Goal: Information Seeking & Learning: Learn about a topic

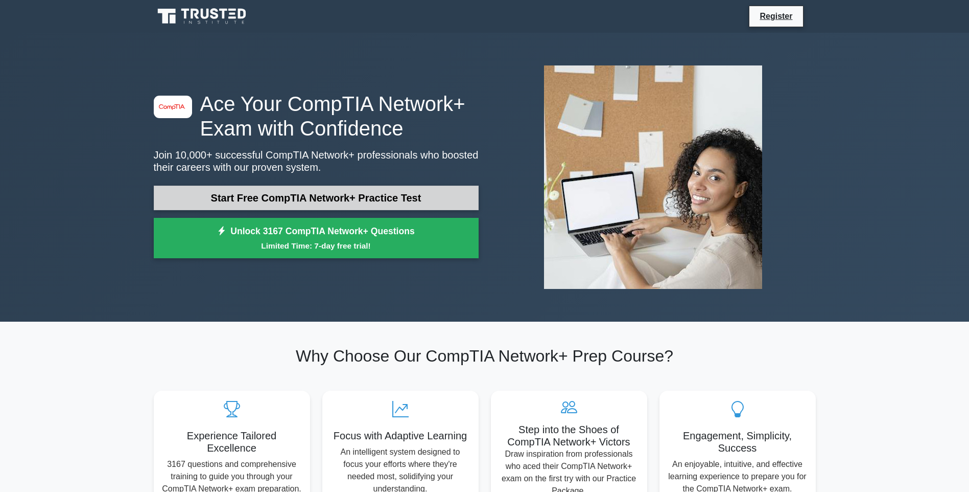
click at [316, 202] on link "Start Free CompTIA Network+ Practice Test" at bounding box center [316, 197] width 325 height 25
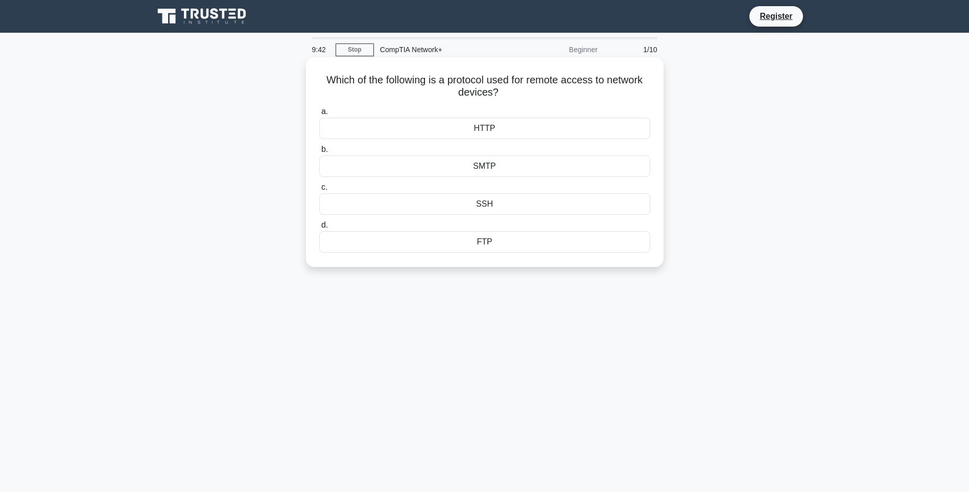
click at [499, 137] on div "HTTP" at bounding box center [484, 128] width 331 height 21
click at [319, 115] on input "a. HTTP" at bounding box center [319, 111] width 0 height 7
click at [482, 126] on div "Protocol analysis" at bounding box center [484, 128] width 331 height 21
click at [319, 115] on input "a. Protocol analysis" at bounding box center [319, 111] width 0 height 7
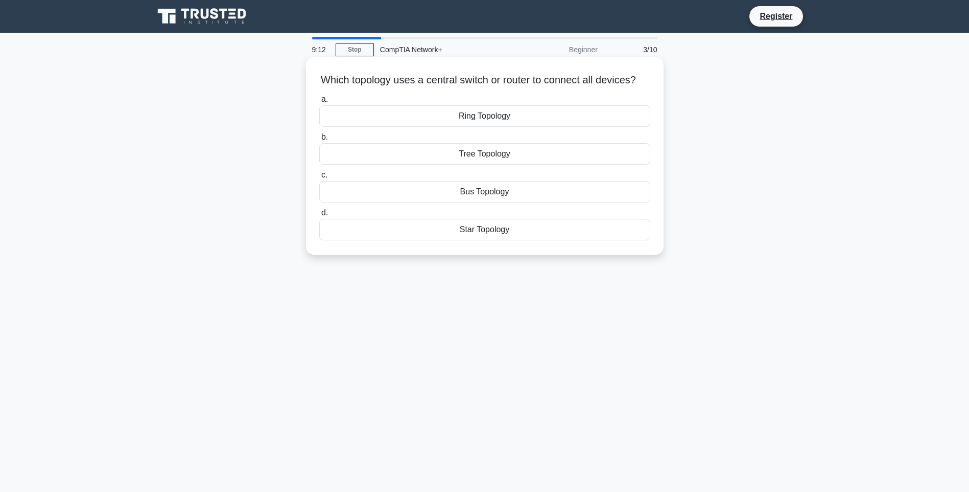
click at [485, 127] on div "Ring Topology" at bounding box center [484, 115] width 331 height 21
click at [319, 103] on input "a. Ring Topology" at bounding box center [319, 99] width 0 height 7
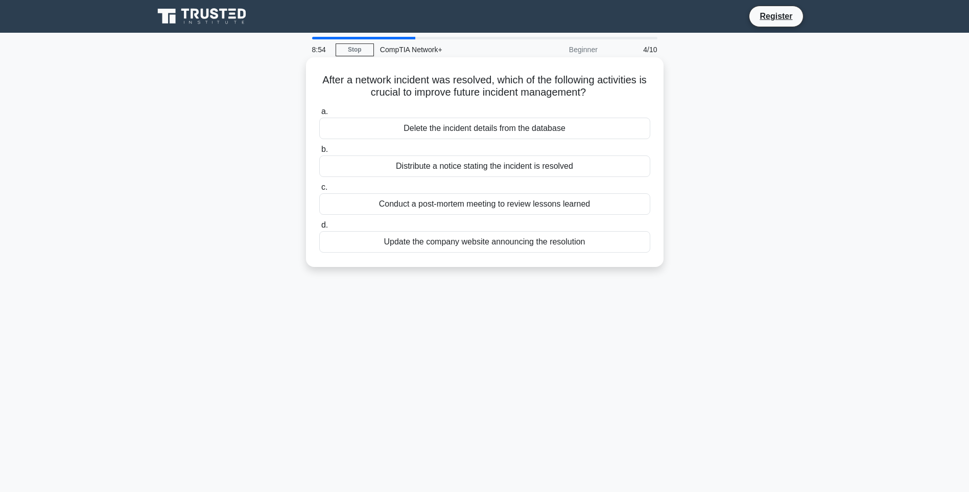
click at [470, 208] on div "Conduct a post-mortem meeting to review lessons learned" at bounding box center [484, 203] width 331 height 21
click at [319, 191] on input "c. Conduct a post-mortem meeting to review lessons learned" at bounding box center [319, 187] width 0 height 7
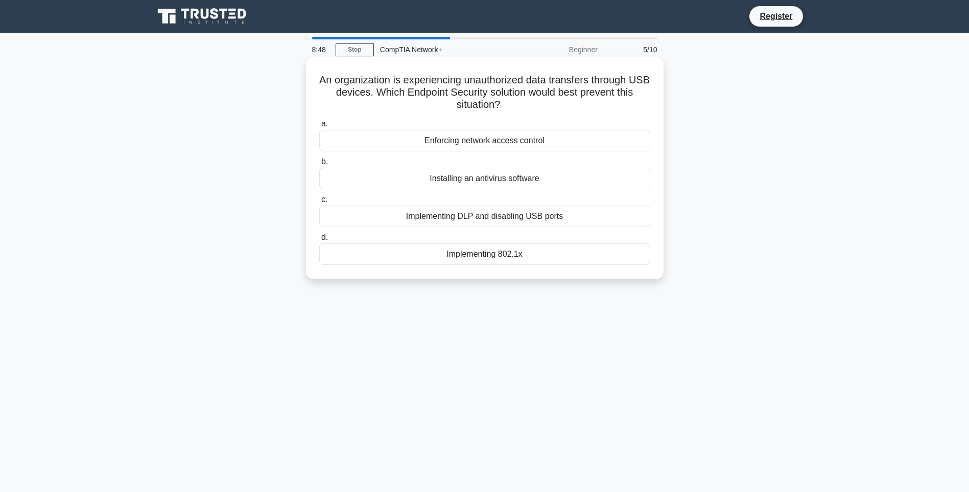
click at [470, 180] on div "Installing an antivirus software" at bounding box center [484, 178] width 331 height 21
click at [319, 165] on input "b. Installing an antivirus software" at bounding box center [319, 161] width 0 height 7
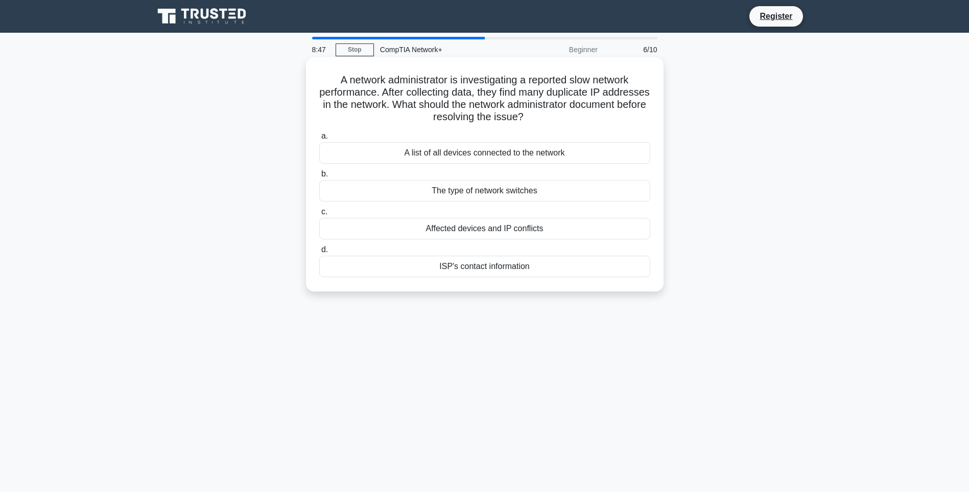
click at [474, 188] on div "The type of network switches" at bounding box center [484, 190] width 331 height 21
click at [319, 177] on input "b. The type of network switches" at bounding box center [319, 174] width 0 height 7
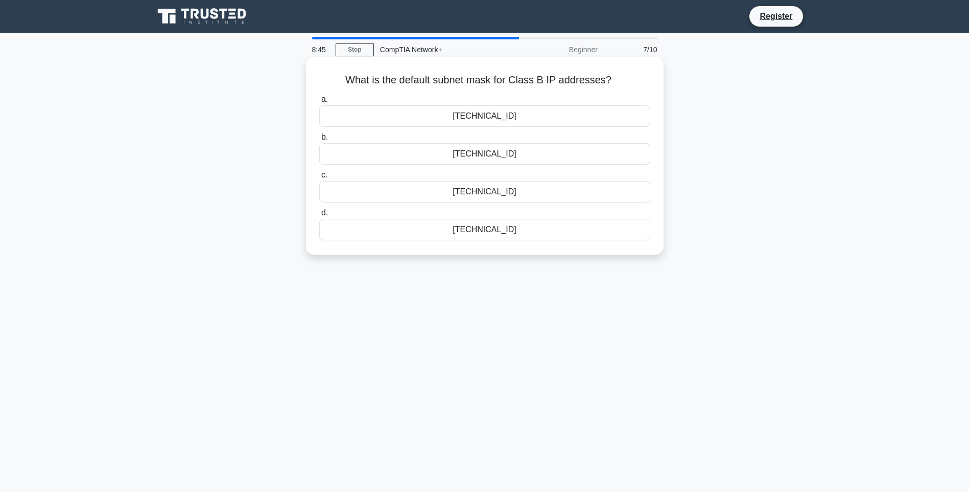
click at [484, 148] on div "255.255.254.0" at bounding box center [484, 153] width 331 height 21
click at [319, 141] on input "b. 255.255.254.0" at bounding box center [319, 137] width 0 height 7
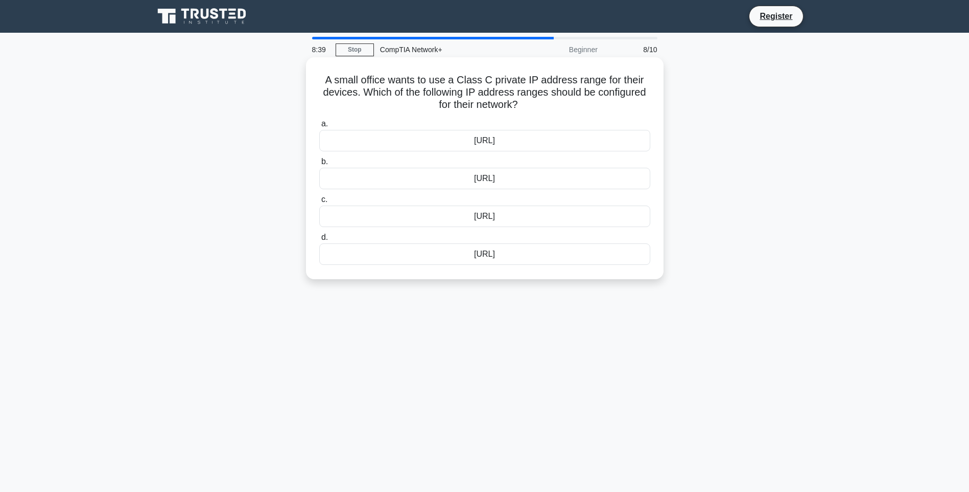
click at [487, 222] on div "172.16.0.0/12" at bounding box center [484, 215] width 331 height 21
click at [319, 203] on input "c. 172.16.0.0/12" at bounding box center [319, 199] width 0 height 7
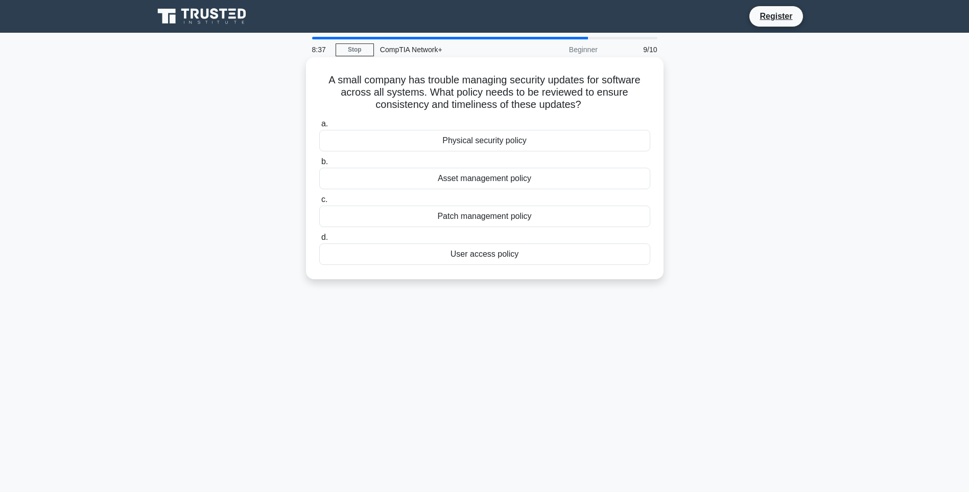
click at [480, 177] on div "Asset management policy" at bounding box center [484, 178] width 331 height 21
click at [319, 165] on input "b. Asset management policy" at bounding box center [319, 161] width 0 height 7
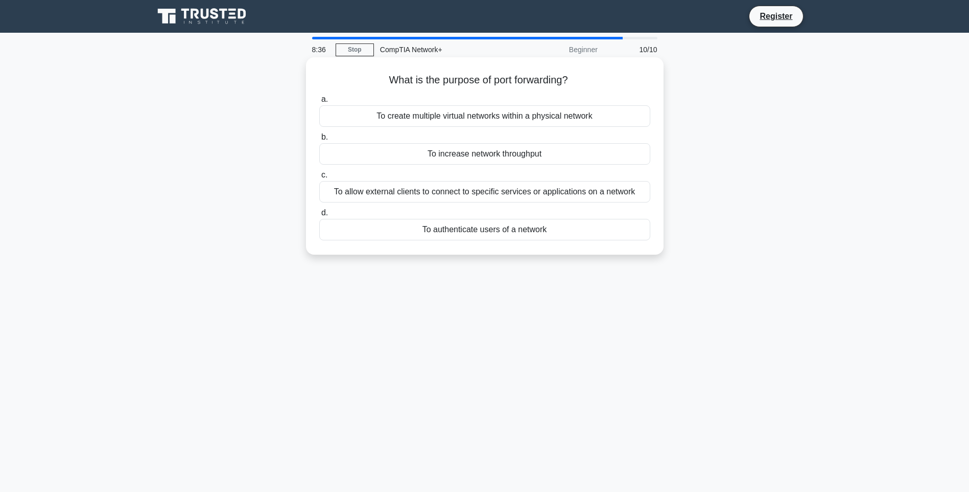
click at [488, 195] on div "To allow external clients to connect to specific services or applications on a …" at bounding box center [484, 191] width 331 height 21
click at [319, 178] on input "c. To allow external clients to connect to specific services or applications on…" at bounding box center [319, 175] width 0 height 7
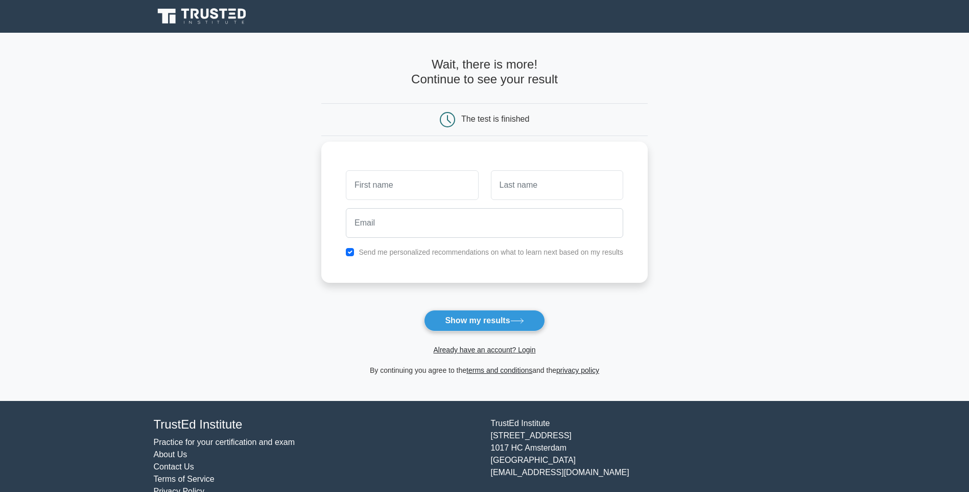
click at [436, 183] on input "text" at bounding box center [412, 185] width 132 height 30
type input "SINGDAM BENJAMIN"
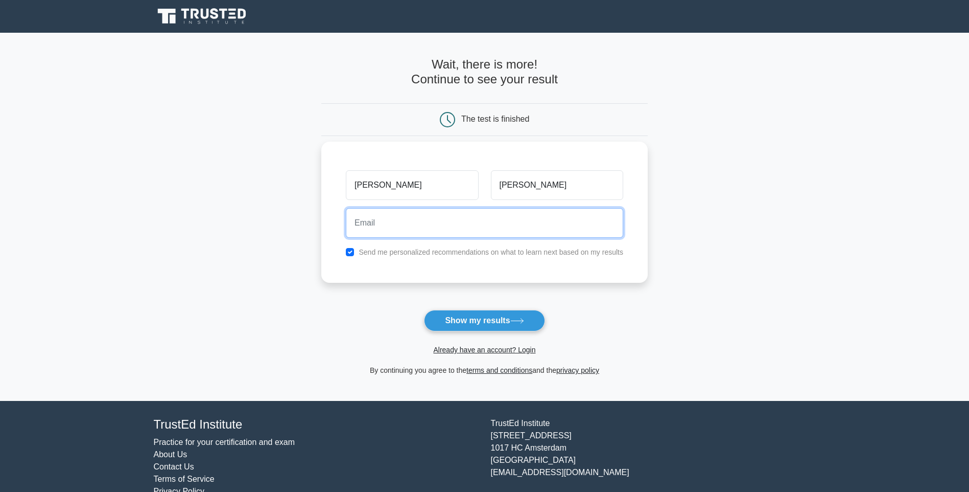
type input "mamfatsingdambenjamin@gmail.com"
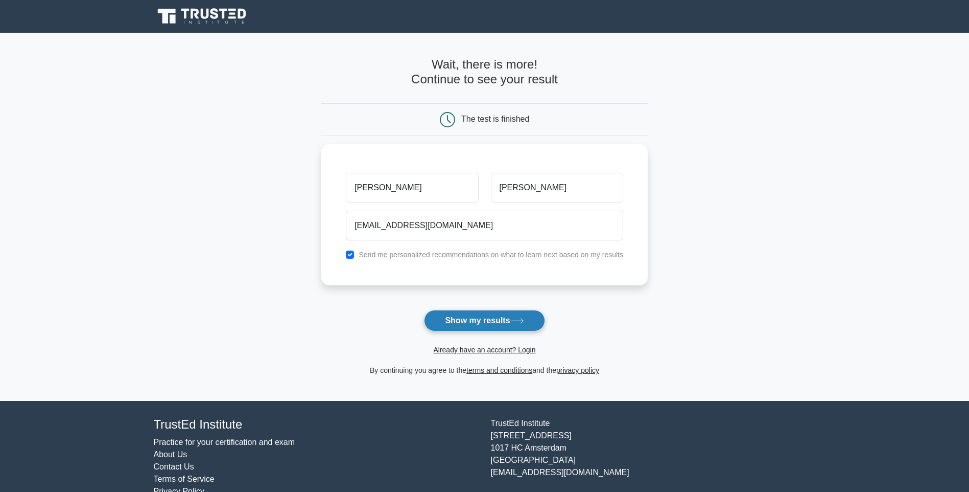
click at [448, 325] on button "Show my results" at bounding box center [484, 320] width 121 height 21
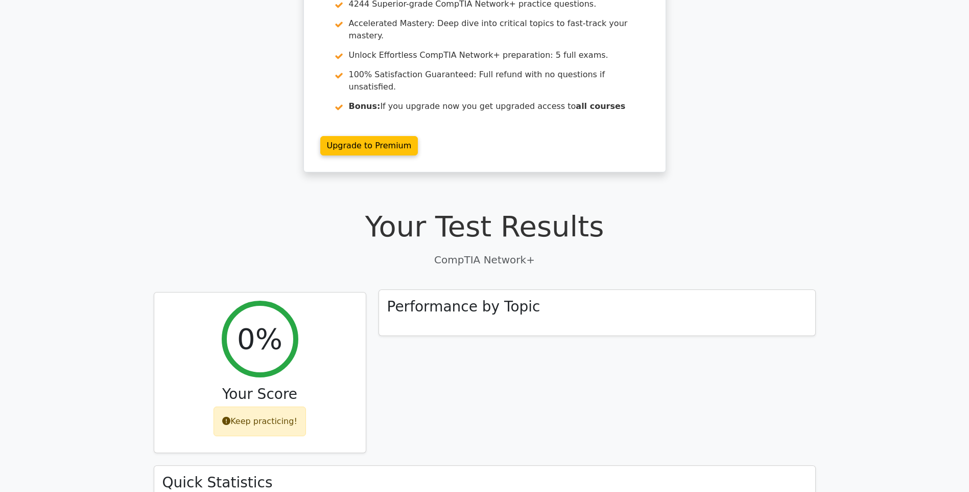
scroll to position [102, 0]
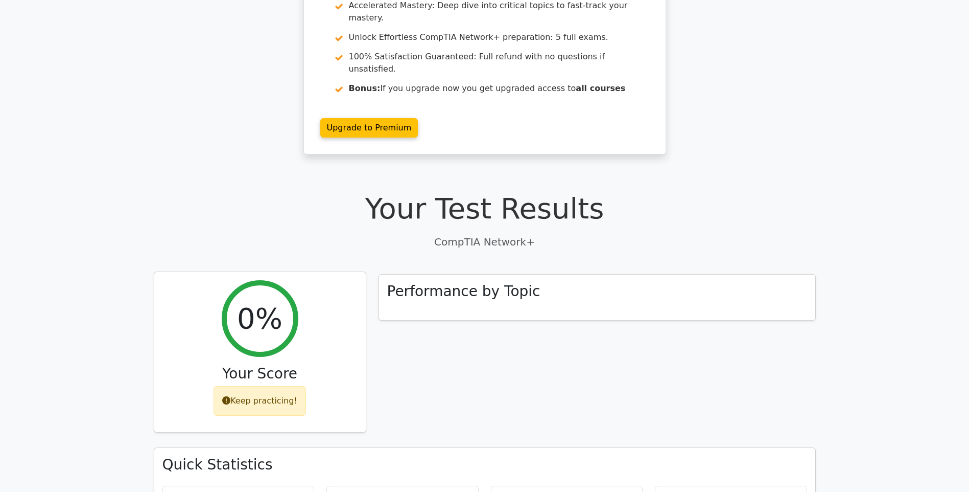
click at [279, 386] on div "Keep practicing!" at bounding box center [260, 401] width 92 height 30
click at [274, 301] on h2 "0%" at bounding box center [259, 318] width 45 height 34
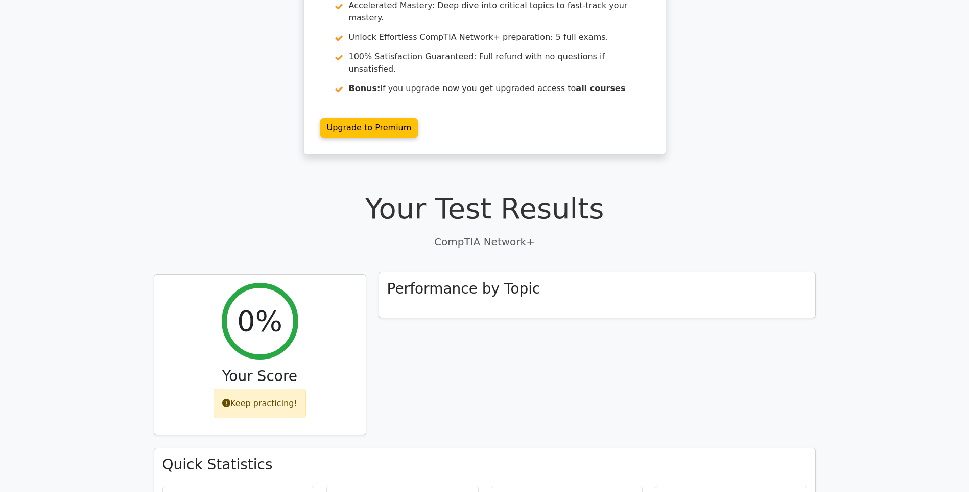
click at [457, 280] on h3 "Performance by Topic" at bounding box center [463, 288] width 153 height 17
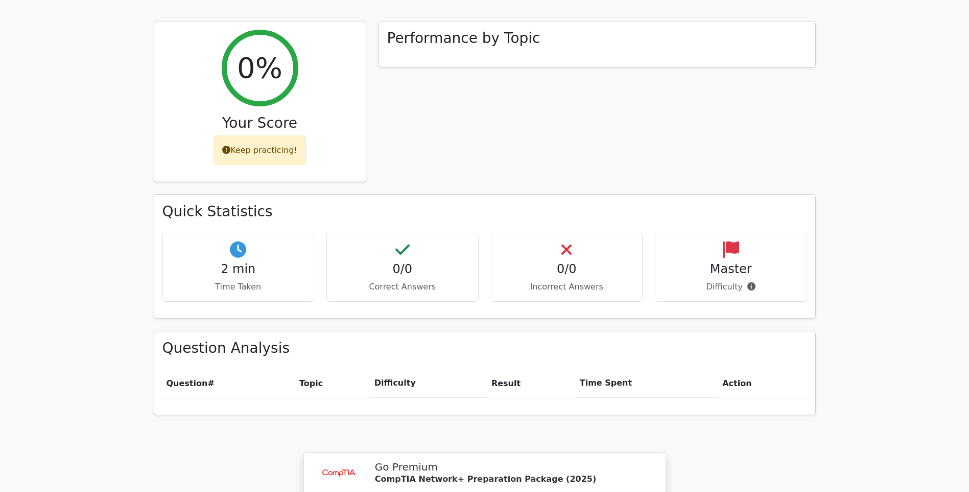
scroll to position [409, 0]
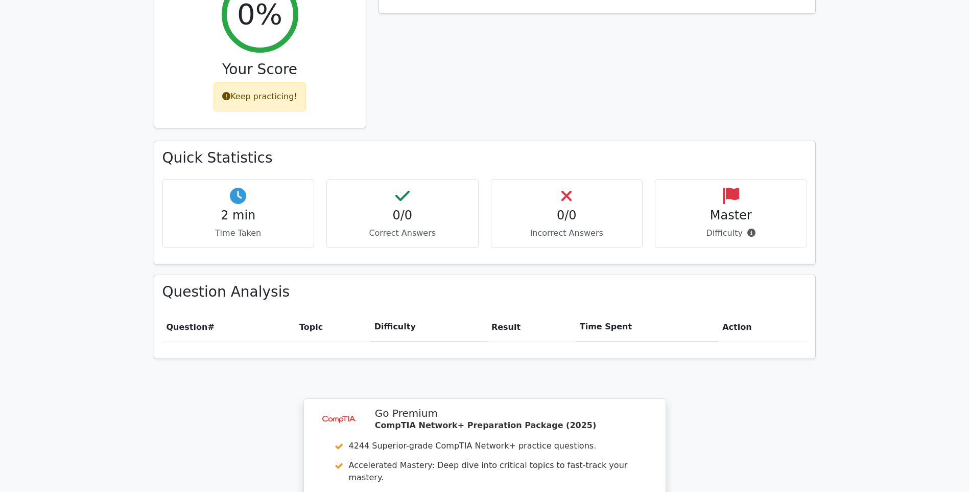
click at [314, 312] on th "Topic" at bounding box center [332, 326] width 75 height 29
drag, startPoint x: 462, startPoint y: 305, endPoint x: 513, endPoint y: 299, distance: 50.8
click at [498, 312] on tr "Question # Topic Difficulty Result Time Spent Action" at bounding box center [484, 326] width 645 height 29
click at [659, 312] on th "Time Spent" at bounding box center [647, 326] width 143 height 29
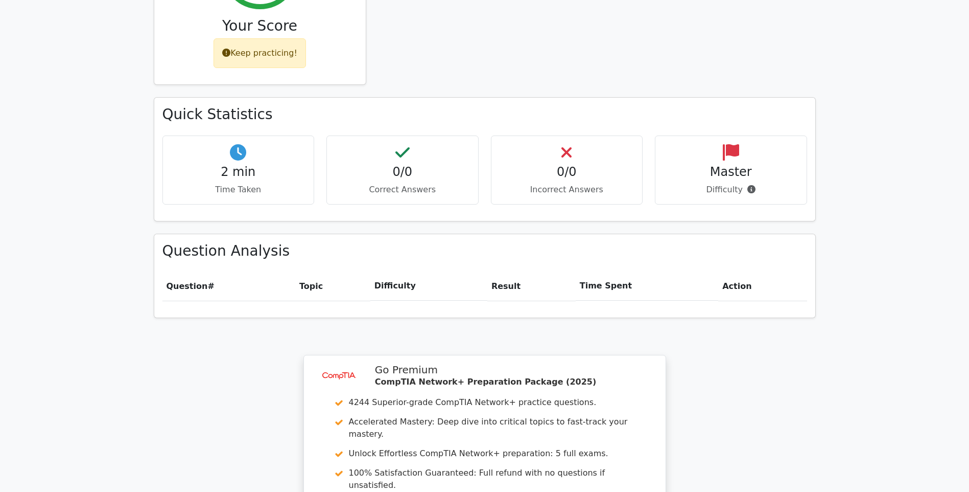
scroll to position [562, 0]
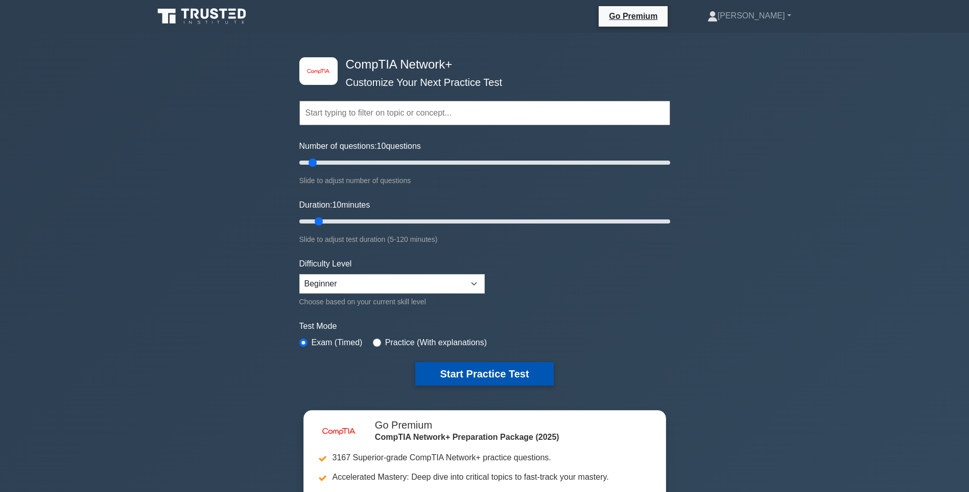
click at [470, 372] on button "Start Practice Test" at bounding box center [484, 374] width 138 height 24
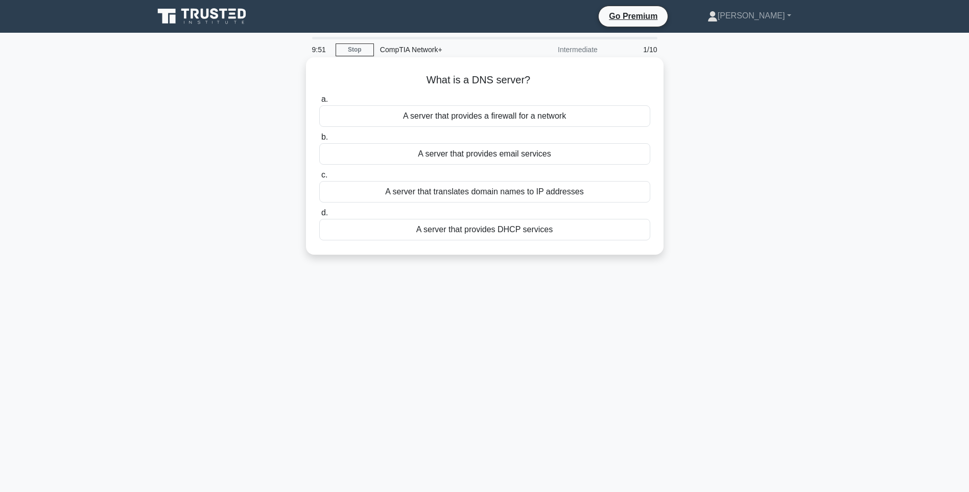
click at [415, 195] on div "A server that translates domain names to IP addresses" at bounding box center [484, 191] width 331 height 21
click at [319, 178] on input "c. A server that translates domain names to IP addresses" at bounding box center [319, 175] width 0 height 7
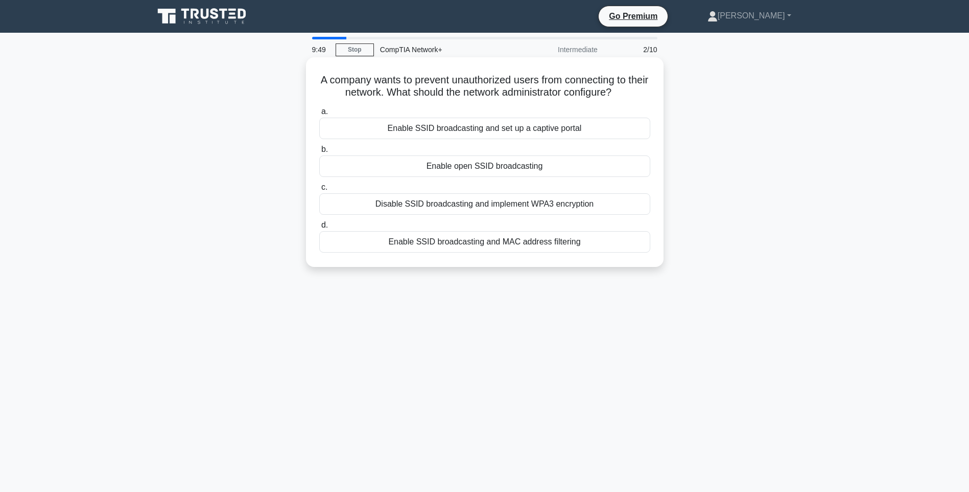
click at [418, 213] on div "Disable SSID broadcasting and implement WPA3 encryption" at bounding box center [484, 203] width 331 height 21
click at [319, 191] on input "c. Disable SSID broadcasting and implement WPA3 encryption" at bounding box center [319, 187] width 0 height 7
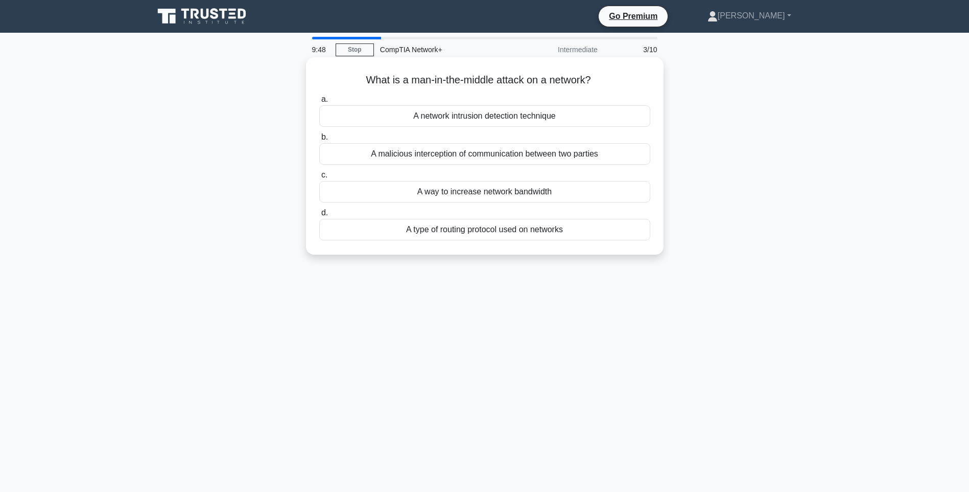
click at [438, 157] on div "A malicious interception of communication between two parties" at bounding box center [484, 153] width 331 height 21
click at [319, 141] on input "b. A malicious interception of communication between two parties" at bounding box center [319, 137] width 0 height 7
click at [478, 125] on div "To filter traffic on a network" at bounding box center [484, 115] width 331 height 21
click at [319, 103] on input "a. To filter traffic on a network" at bounding box center [319, 99] width 0 height 7
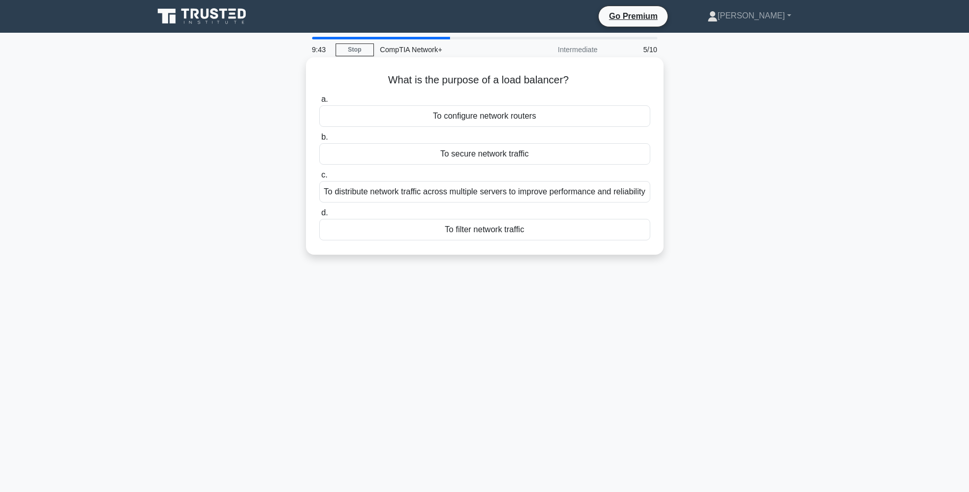
click at [461, 157] on div "To secure network traffic" at bounding box center [484, 153] width 331 height 21
click at [319, 141] on input "b. To secure network traffic" at bounding box center [319, 137] width 0 height 7
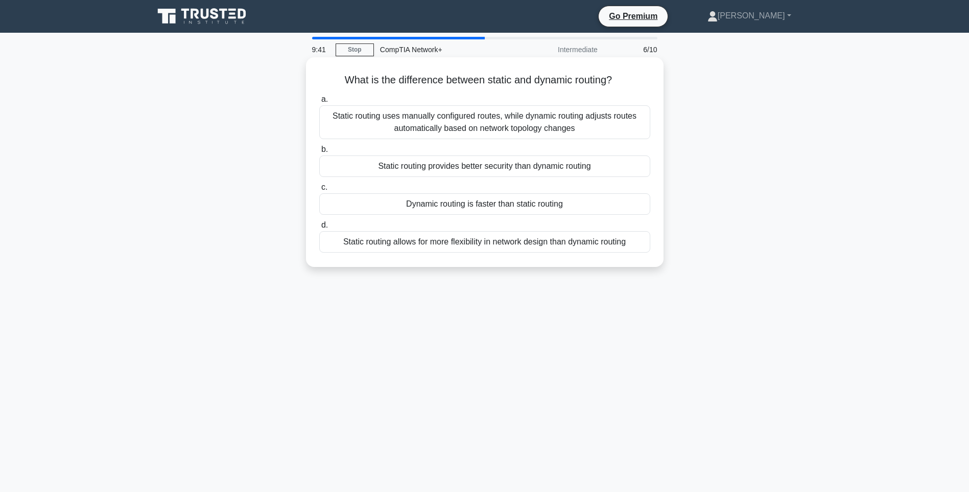
click at [467, 244] on div "Static routing allows for more flexibility in network design than dynamic routi…" at bounding box center [484, 241] width 331 height 21
click at [319, 228] on input "d. Static routing allows for more flexibility in network design than dynamic ro…" at bounding box center [319, 225] width 0 height 7
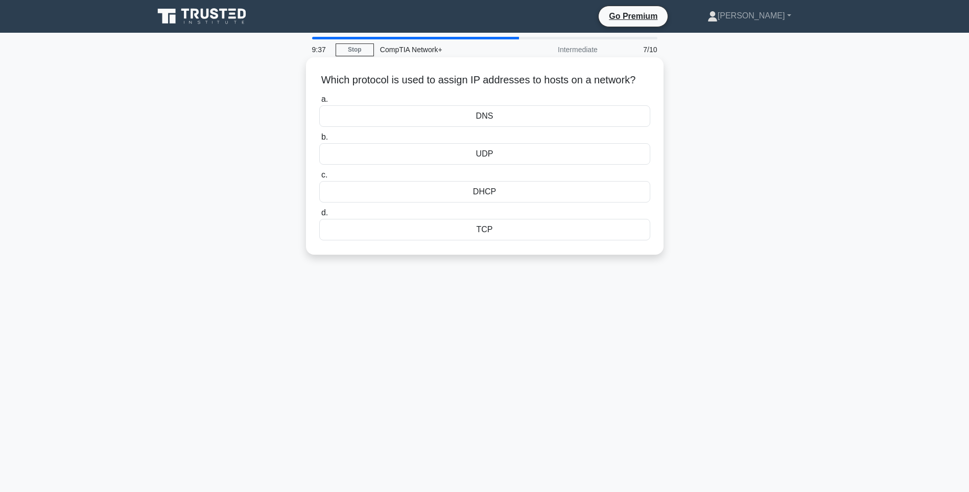
click at [488, 239] on div "TCP" at bounding box center [484, 229] width 331 height 21
click at [319, 216] on input "d. TCP" at bounding box center [319, 212] width 0 height 7
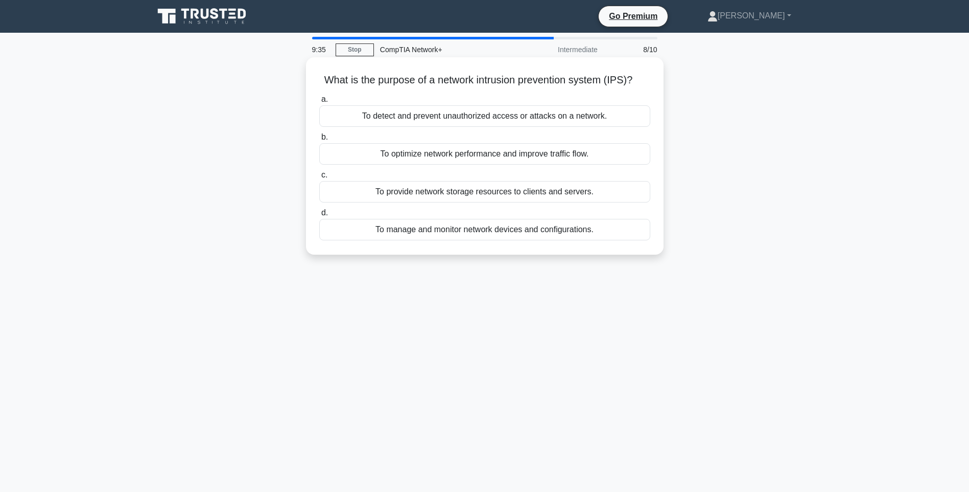
click at [420, 120] on div "To detect and prevent unauthorized access or attacks on a network." at bounding box center [484, 115] width 331 height 21
click at [319, 103] on input "a. To detect and prevent unauthorized access or attacks on a network." at bounding box center [319, 99] width 0 height 7
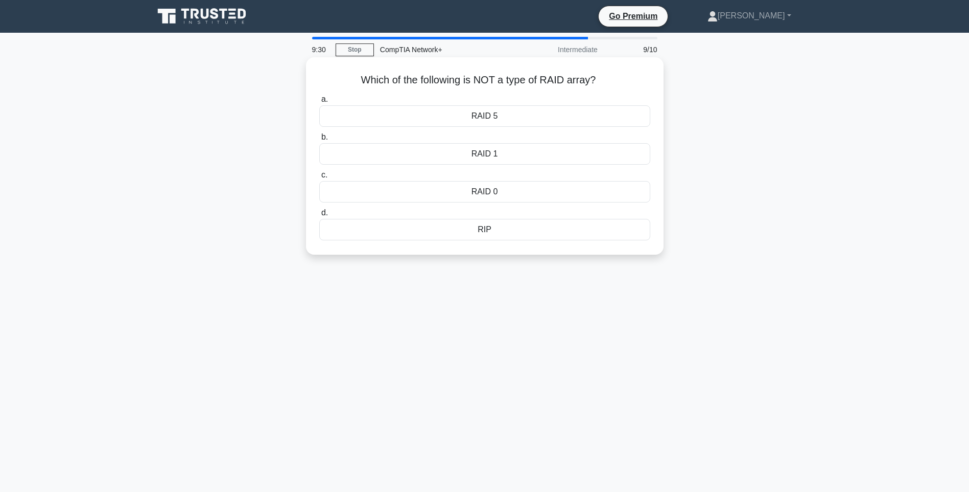
click at [491, 229] on div "RIP" at bounding box center [484, 229] width 331 height 21
click at [319, 216] on input "d. RIP" at bounding box center [319, 212] width 0 height 7
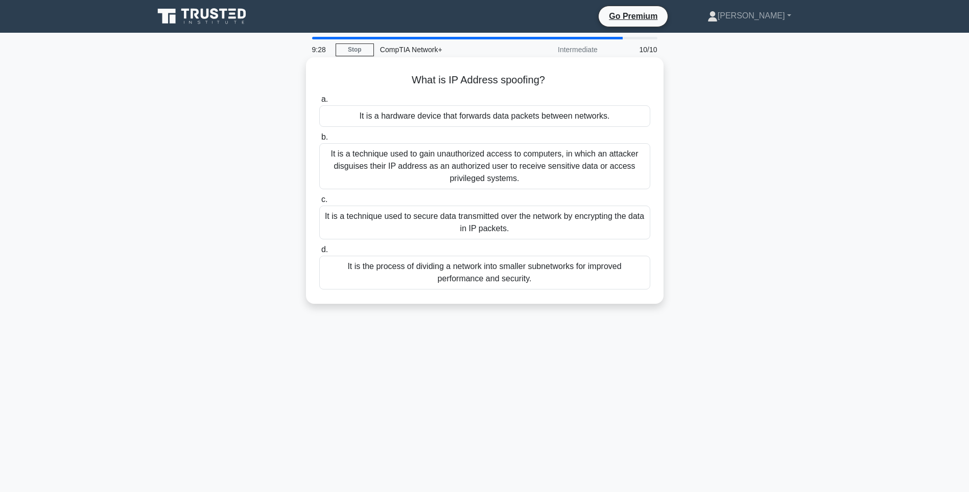
click at [445, 146] on div "It is a technique used to gain unauthorized access to computers, in which an at…" at bounding box center [484, 166] width 331 height 46
click at [319, 141] on input "b. It is a technique used to gain unauthorized access to computers, in which an…" at bounding box center [319, 137] width 0 height 7
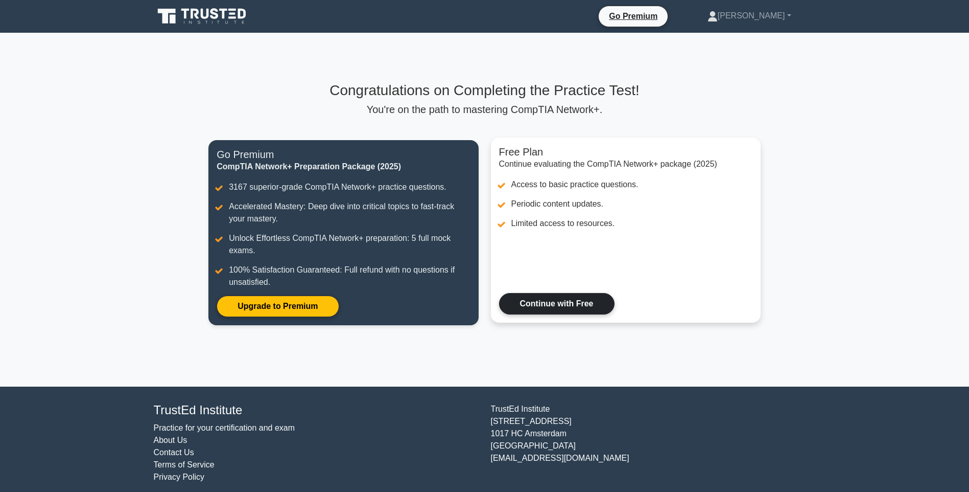
click at [532, 306] on link "Continue with Free" at bounding box center [556, 303] width 115 height 21
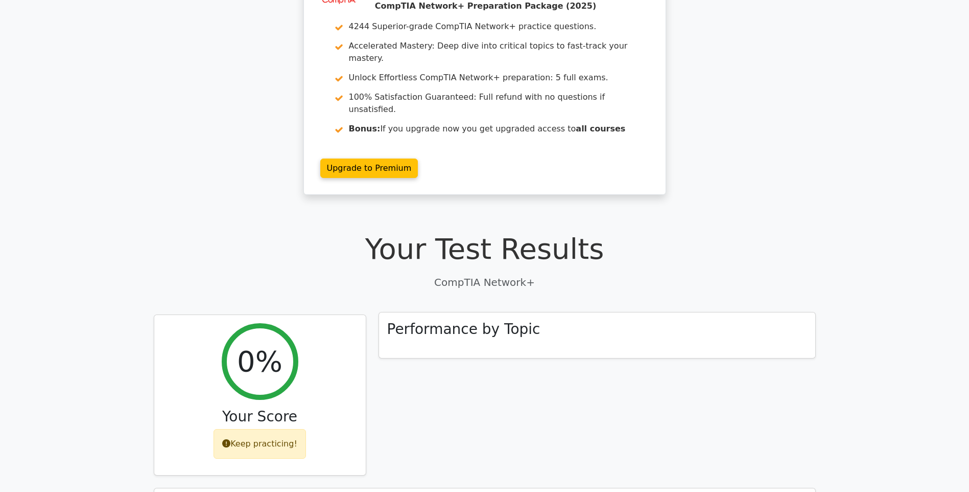
scroll to position [51, 0]
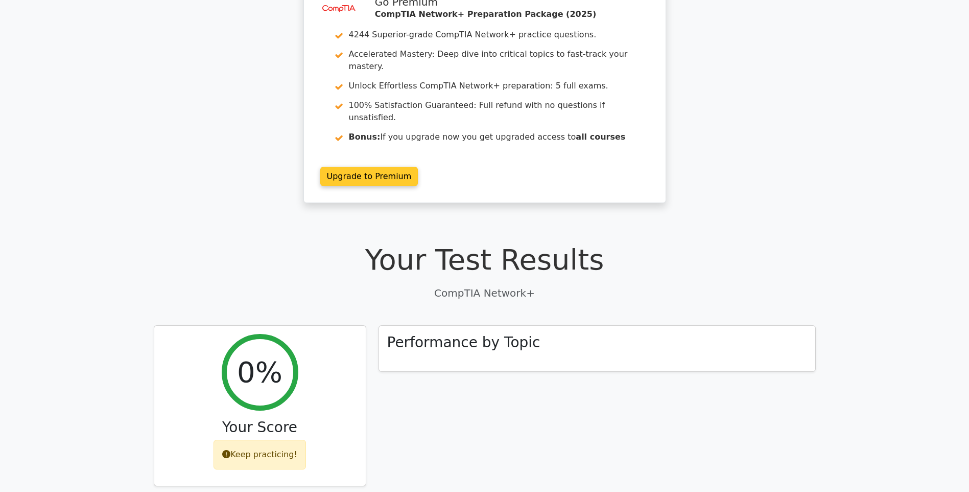
click at [418, 167] on link "Upgrade to Premium" at bounding box center [369, 176] width 98 height 19
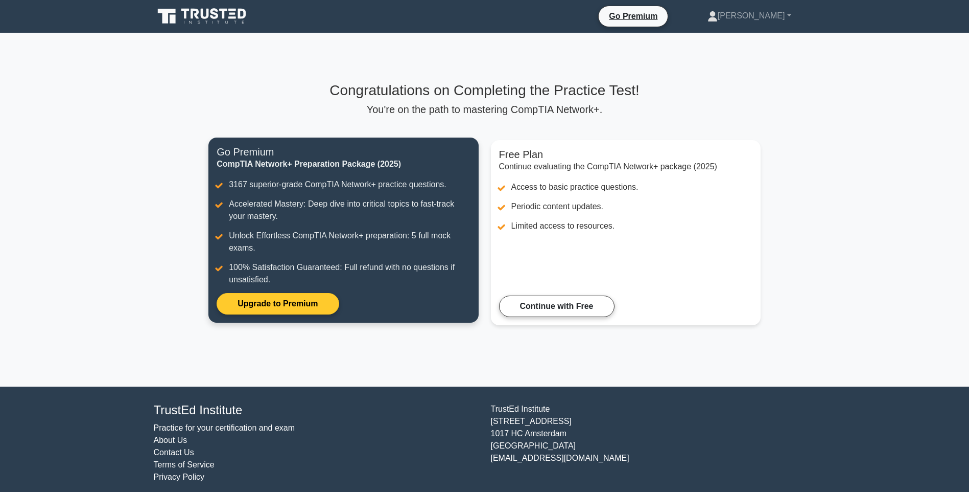
click at [276, 305] on link "Upgrade to Premium" at bounding box center [278, 303] width 122 height 21
